Goal: Information Seeking & Learning: Learn about a topic

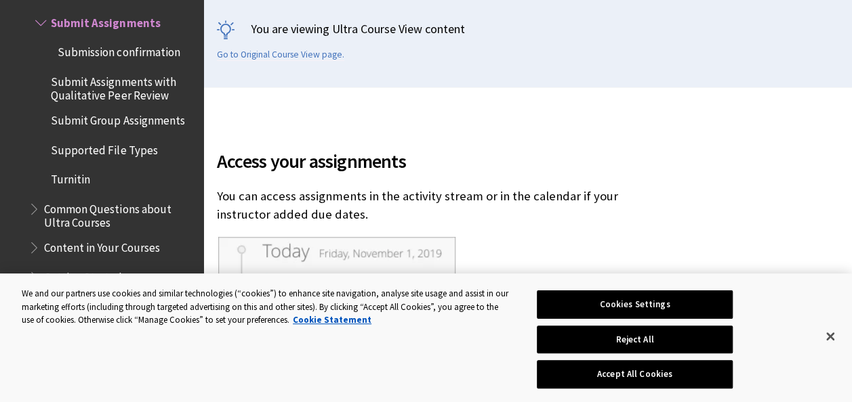
click at [677, 339] on button "Reject All" at bounding box center [635, 340] width 196 height 28
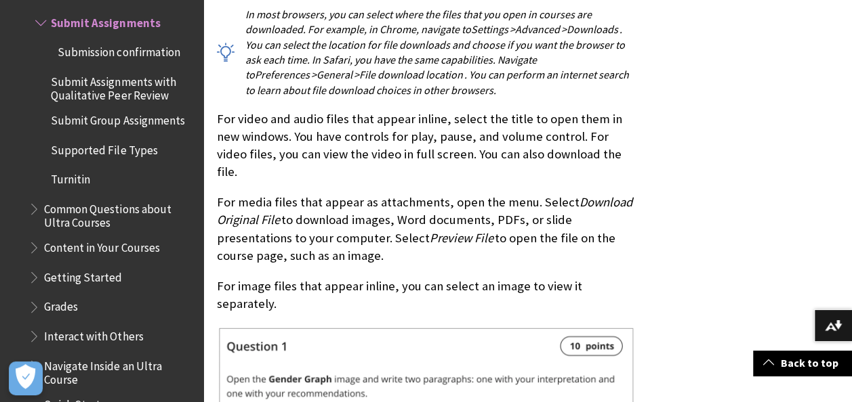
scroll to position [4583, 0]
click at [68, 307] on span "Grades" at bounding box center [61, 305] width 34 height 18
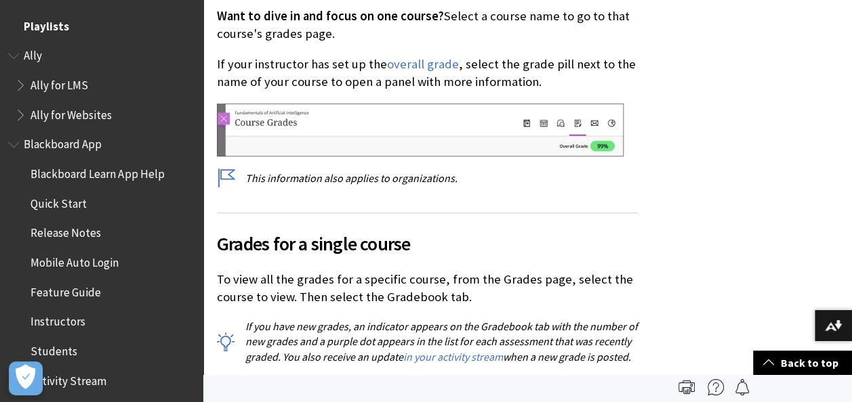
click at [55, 18] on span "Playlists" at bounding box center [46, 24] width 45 height 18
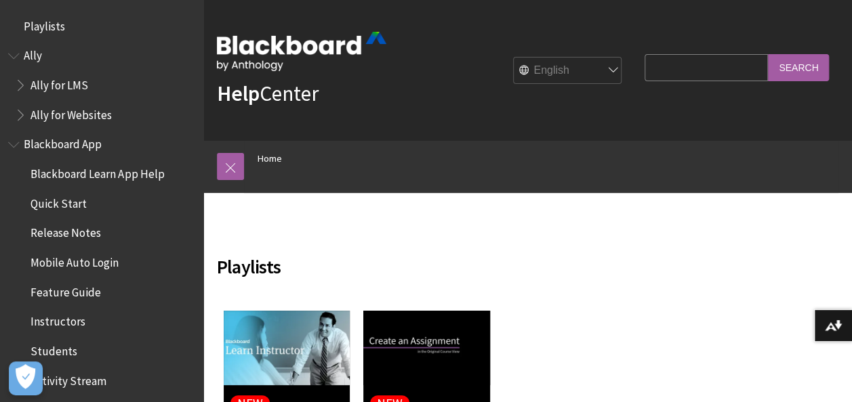
click at [425, 255] on h2 "Playlists" at bounding box center [427, 258] width 421 height 45
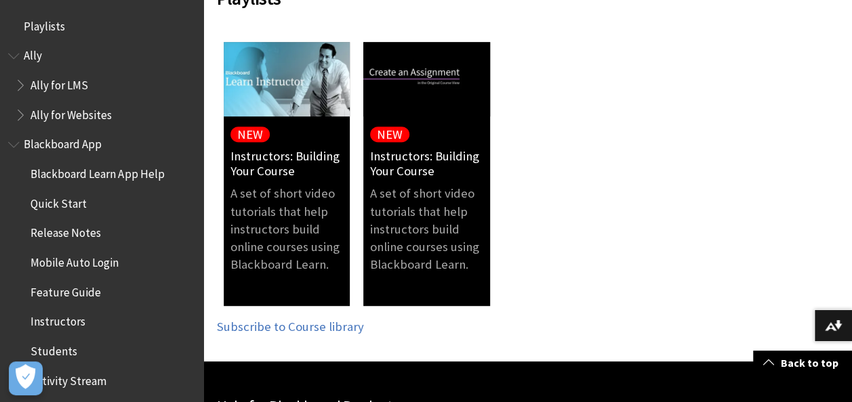
scroll to position [268, 0]
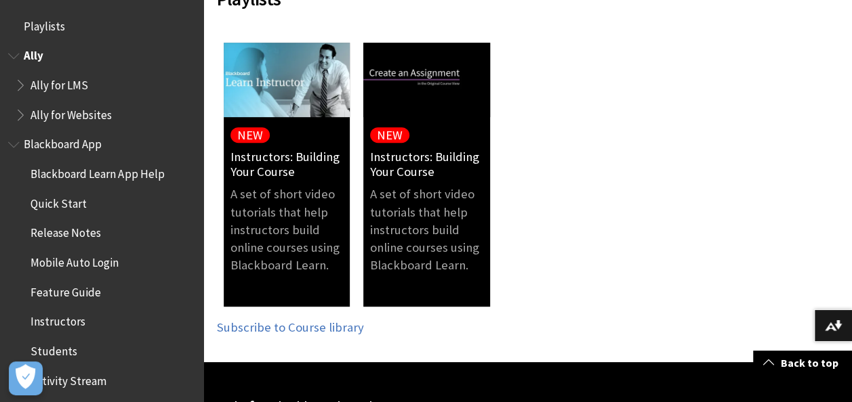
click at [85, 51] on span "Ally" at bounding box center [101, 56] width 187 height 23
click at [39, 51] on span "Ally" at bounding box center [34, 54] width 20 height 18
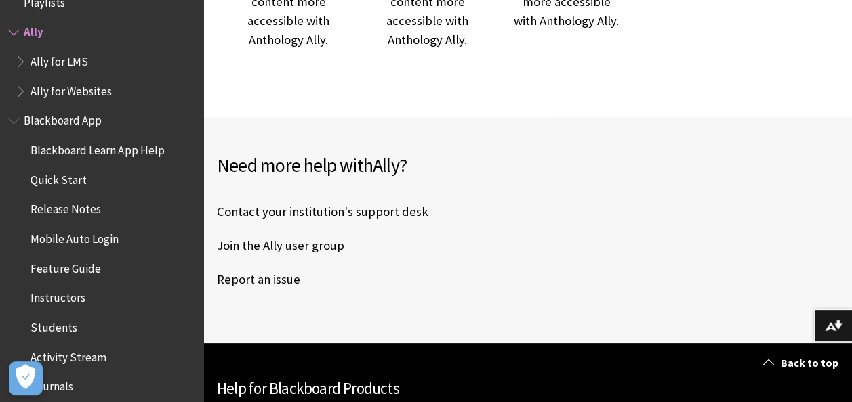
scroll to position [572, 0]
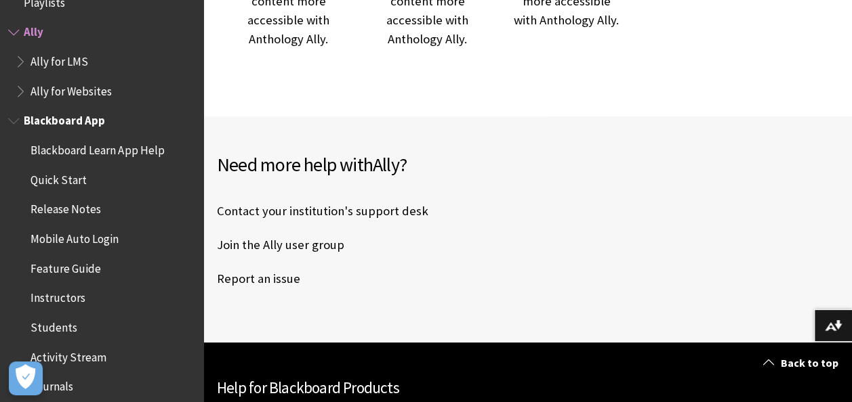
click at [66, 187] on span "Quick Start" at bounding box center [105, 180] width 180 height 23
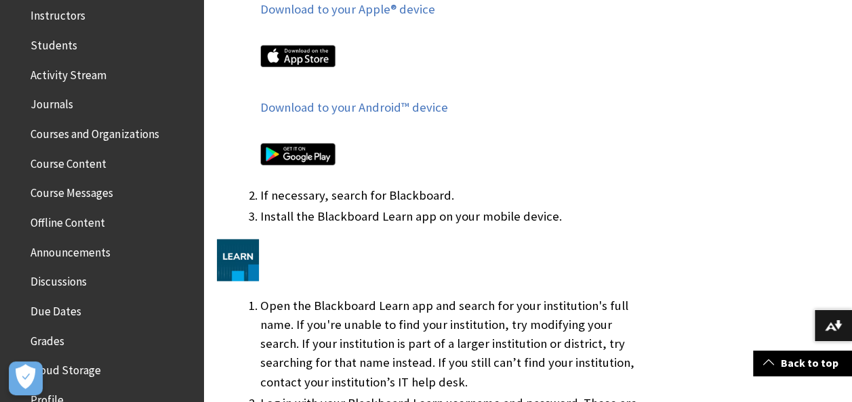
scroll to position [908, 0]
click at [86, 157] on span "Course Content" at bounding box center [68, 161] width 76 height 18
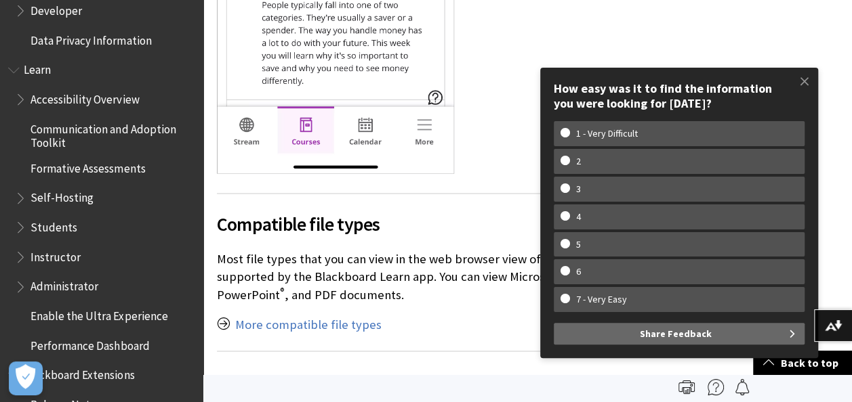
scroll to position [1109, 0]
click at [24, 229] on span "Book outline for Blackboard Learn Help" at bounding box center [22, 224] width 14 height 17
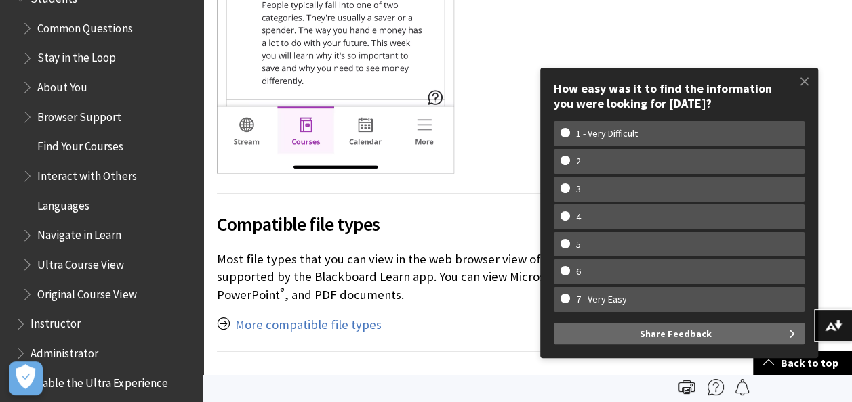
scroll to position [1339, 0]
click at [30, 259] on span "Book outline for Blackboard Learn Help" at bounding box center [29, 260] width 14 height 17
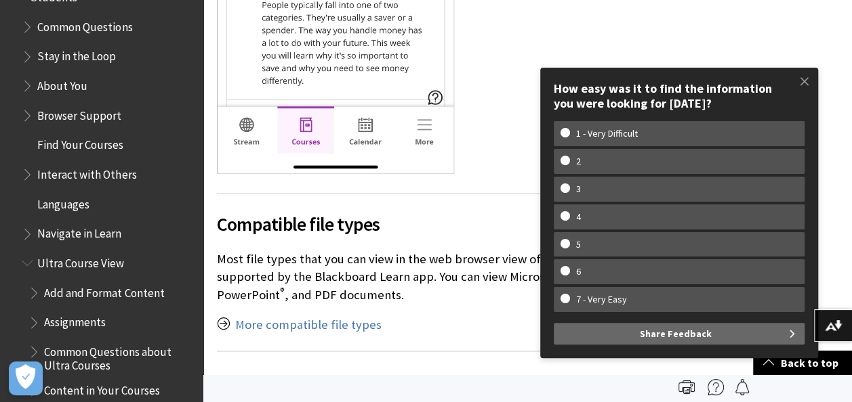
click at [69, 267] on span "Ultra Course View" at bounding box center [80, 261] width 87 height 18
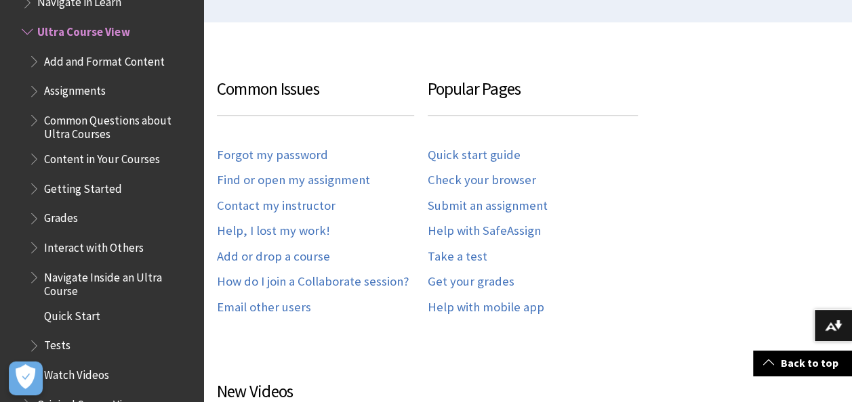
scroll to position [404, 0]
click at [112, 27] on span "Ultra Course View" at bounding box center [83, 29] width 92 height 18
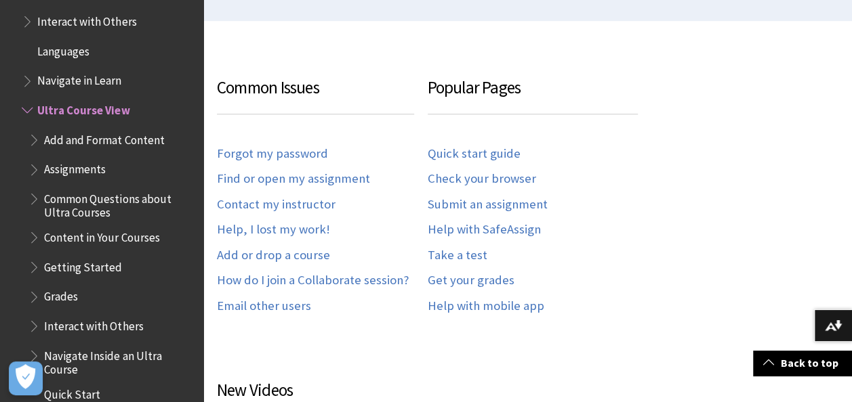
scroll to position [1491, 0]
click at [86, 87] on span "Navigate in Learn" at bounding box center [79, 80] width 84 height 18
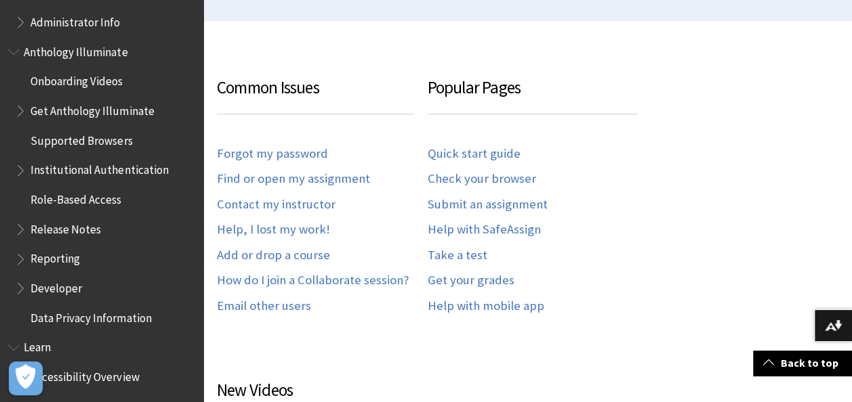
scroll to position [831, 0]
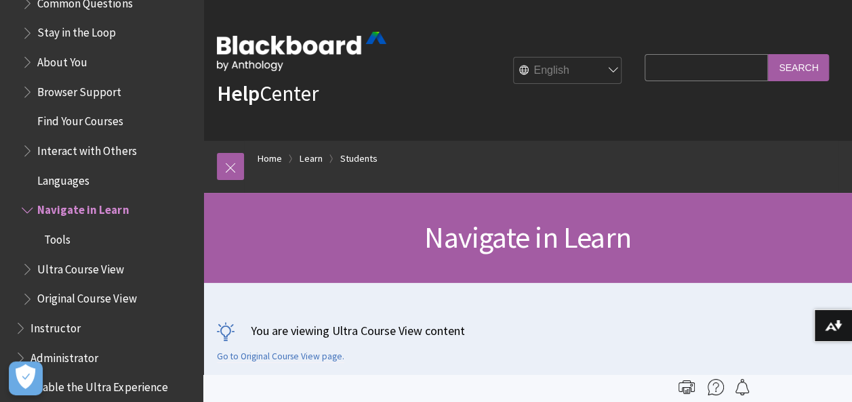
scroll to position [1362, 0]
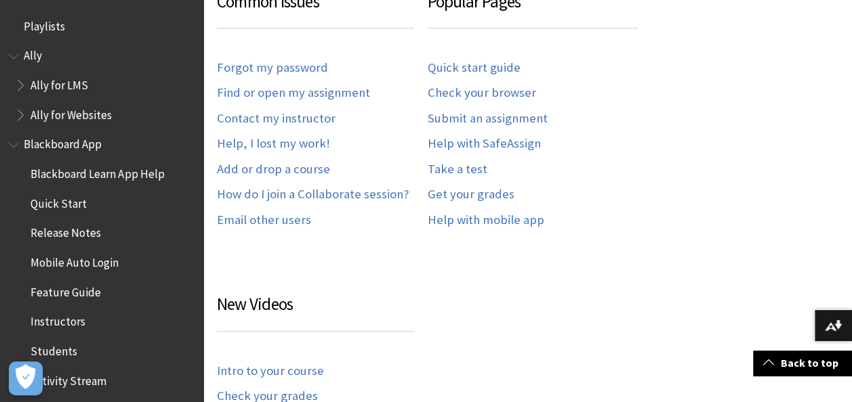
scroll to position [1571, 0]
